Goal: Information Seeking & Learning: Learn about a topic

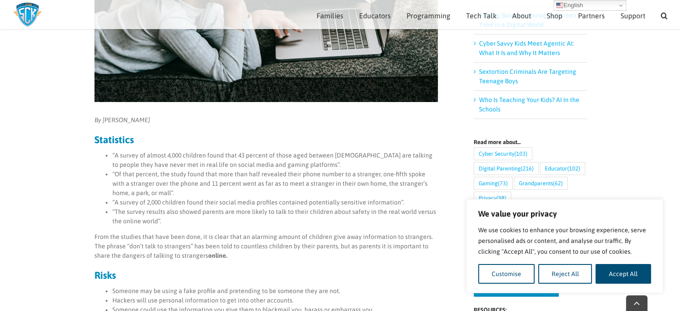
scroll to position [241, 0]
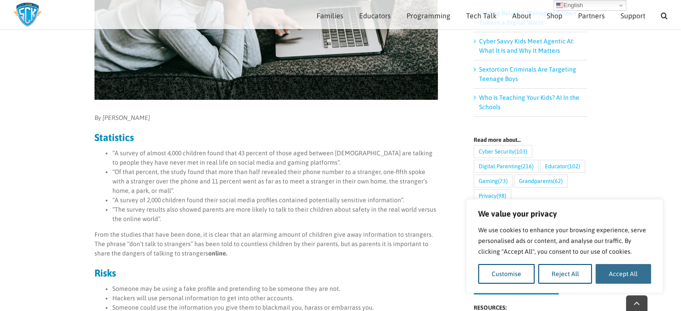
click at [621, 278] on button "Accept All" at bounding box center [624, 274] width 56 height 20
checkbox input "true"
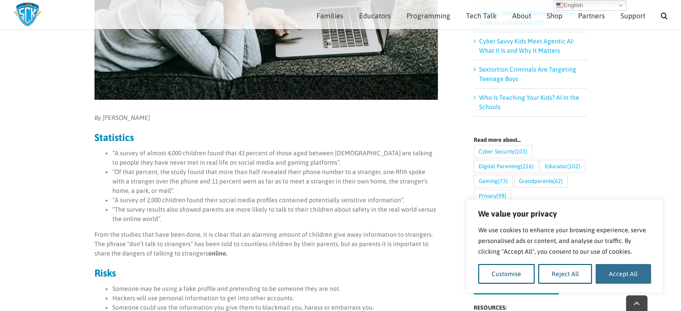
checkbox input "true"
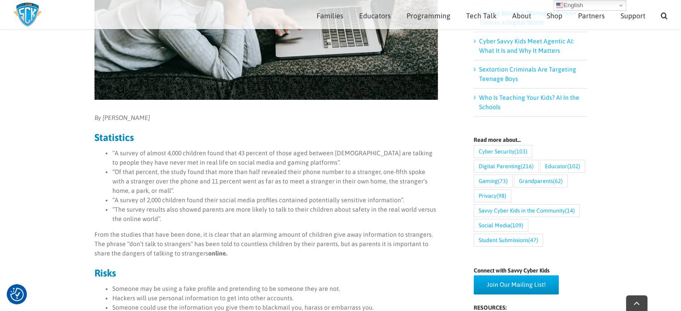
scroll to position [0, 0]
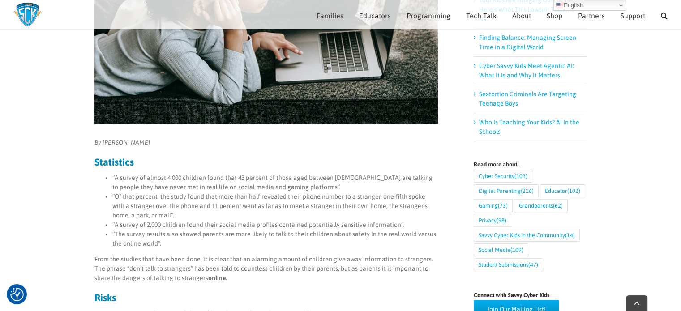
scroll to position [218, 0]
